Goal: Transaction & Acquisition: Obtain resource

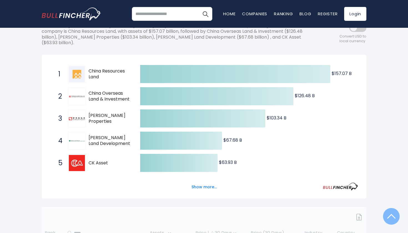
scroll to position [81, 0]
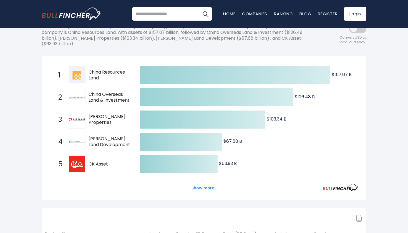
drag, startPoint x: 103, startPoint y: 77, endPoint x: 90, endPoint y: 69, distance: 15.4
click at [90, 69] on span "China Resources Land" at bounding box center [109, 75] width 42 height 12
drag, startPoint x: 89, startPoint y: 69, endPoint x: 112, endPoint y: 77, distance: 23.9
click at [112, 77] on span "China Resources Land" at bounding box center [109, 75] width 42 height 12
click at [208, 185] on button "Show more..." at bounding box center [204, 187] width 32 height 9
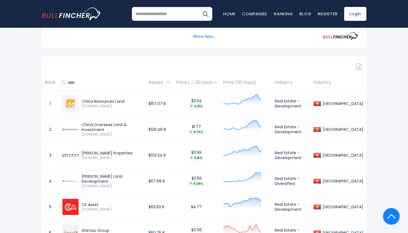
scroll to position [355, 0]
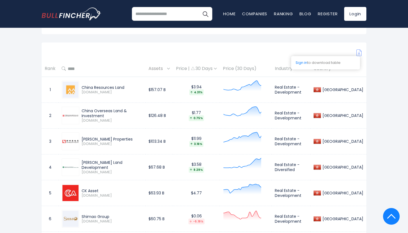
click at [358, 49] on img at bounding box center [359, 52] width 6 height 7
click at [360, 51] on img at bounding box center [359, 52] width 6 height 7
click at [357, 18] on link "Login" at bounding box center [355, 14] width 22 height 14
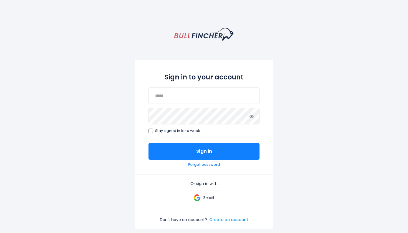
click at [220, 217] on link "Create an account" at bounding box center [228, 219] width 39 height 5
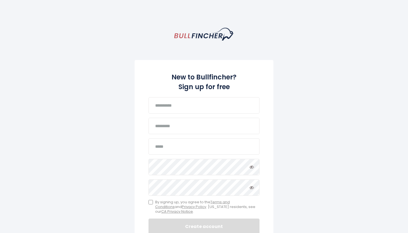
click at [170, 96] on div "New to Bullfincher? Sign up for free Password must include: At least 8 characte…" at bounding box center [203, 151] width 139 height 182
type input "********"
click at [157, 131] on input "text" at bounding box center [203, 126] width 111 height 16
type input "*****"
type input "**********"
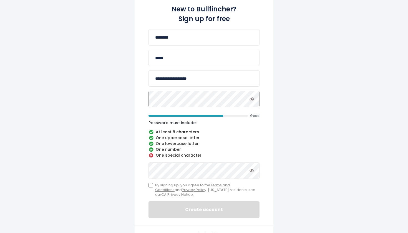
scroll to position [69, 0]
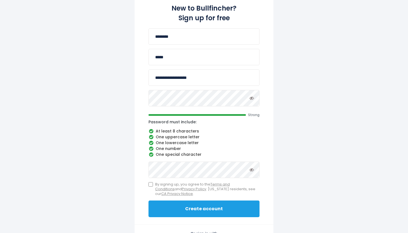
click at [165, 208] on button "Create account" at bounding box center [203, 208] width 111 height 17
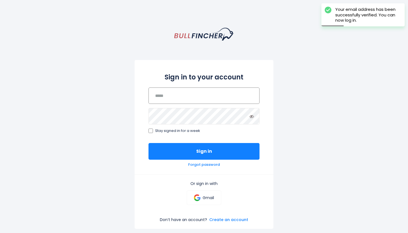
type input "**********"
click at [204, 151] on button "Sign in" at bounding box center [203, 151] width 111 height 17
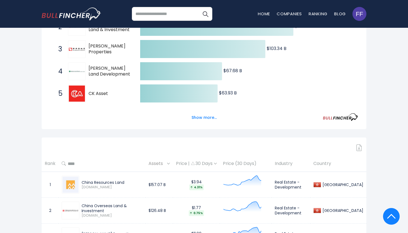
scroll to position [173, 0]
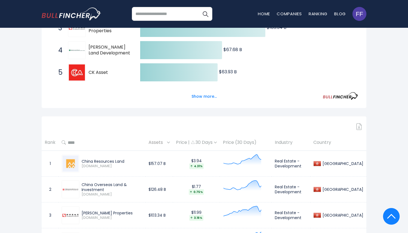
click at [356, 124] on div at bounding box center [204, 126] width 324 height 7
click at [357, 124] on img at bounding box center [359, 126] width 6 height 7
click at [360, 125] on img at bounding box center [359, 126] width 6 height 7
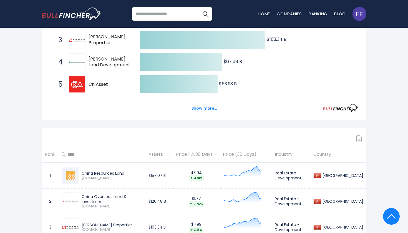
scroll to position [161, 0]
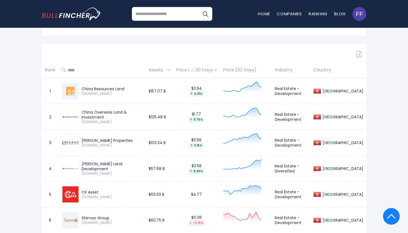
scroll to position [254, 0]
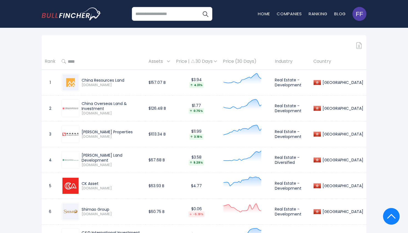
click at [359, 46] on img at bounding box center [359, 45] width 6 height 7
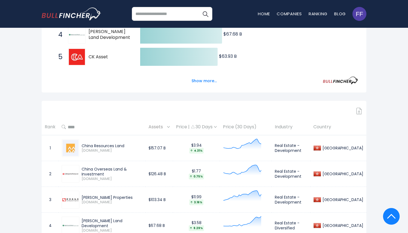
scroll to position [189, 0]
